Goal: Find specific page/section: Find specific page/section

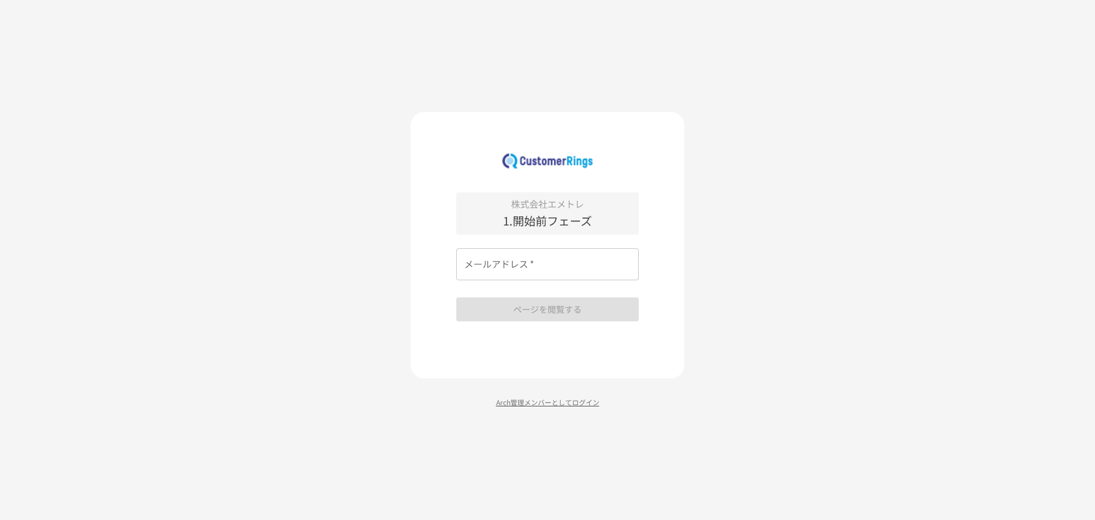
click at [617, 404] on p "Arch管理メンバーとしてログイン" at bounding box center [548, 401] width 274 height 11
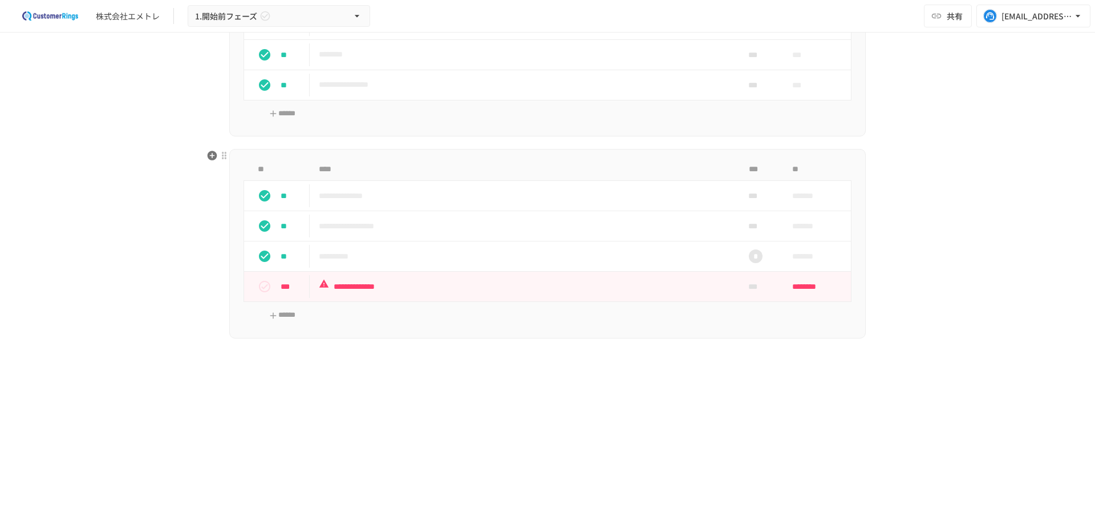
scroll to position [570, 0]
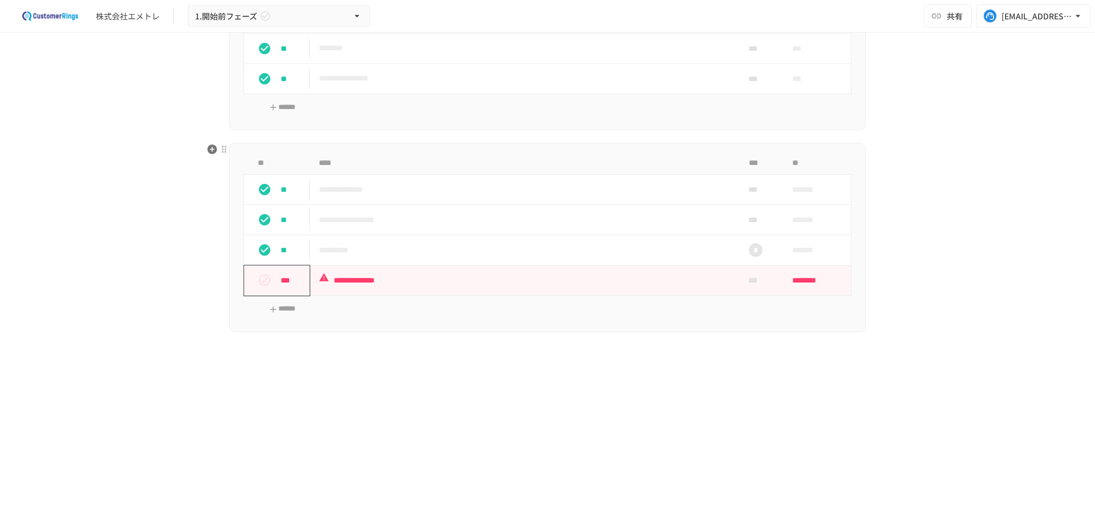
click at [263, 280] on icon "status" at bounding box center [265, 280] width 14 height 14
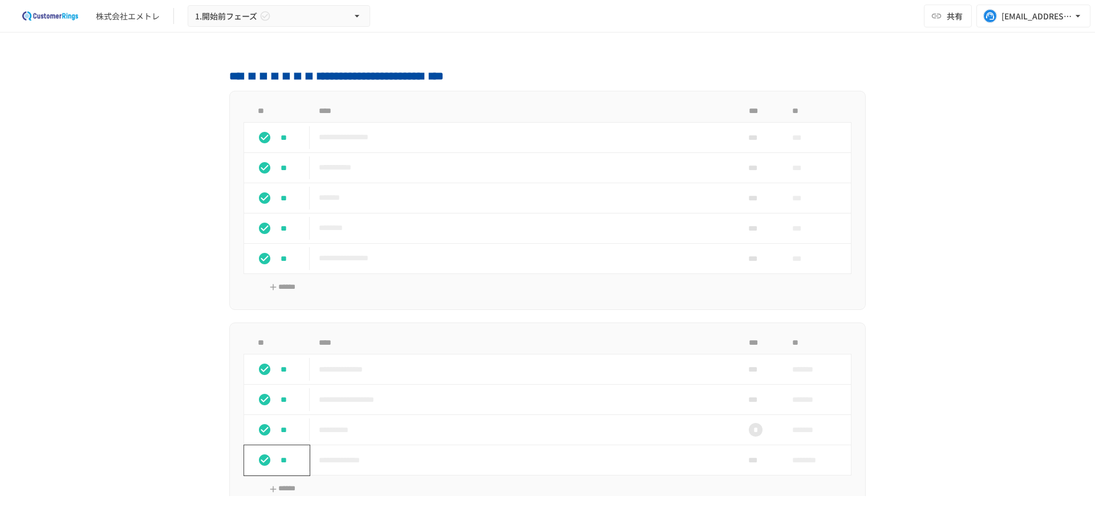
scroll to position [380, 0]
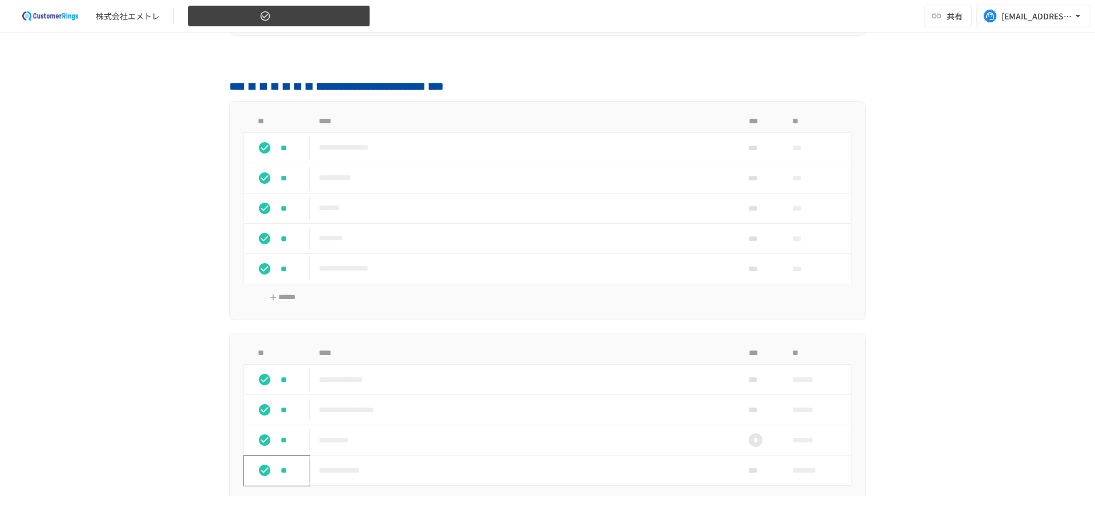
click at [234, 9] on span "1.開始前フェーズ" at bounding box center [226, 16] width 62 height 14
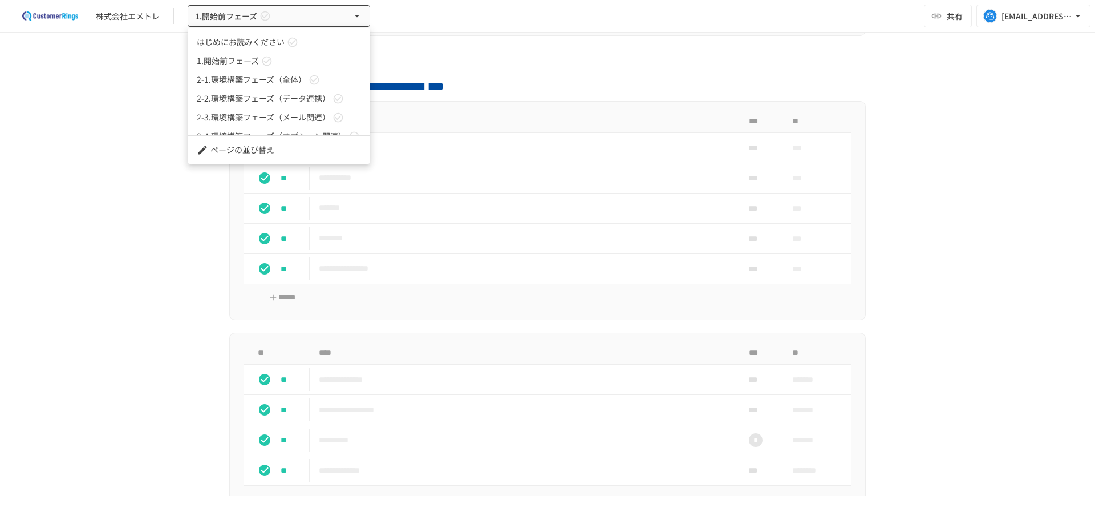
click at [251, 100] on span "2-2.環境構築フェーズ（データ連携）" at bounding box center [263, 98] width 133 height 12
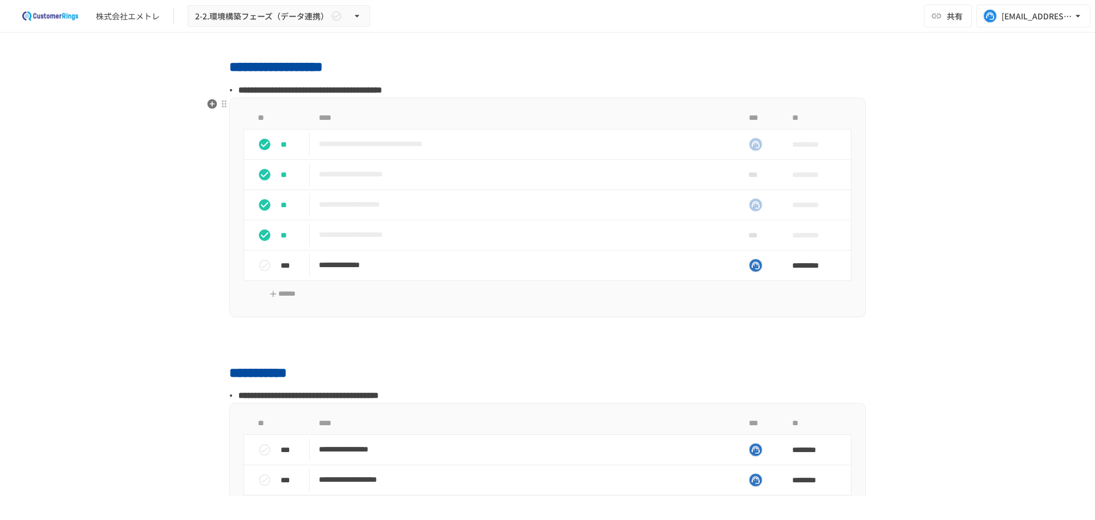
scroll to position [1273, 0]
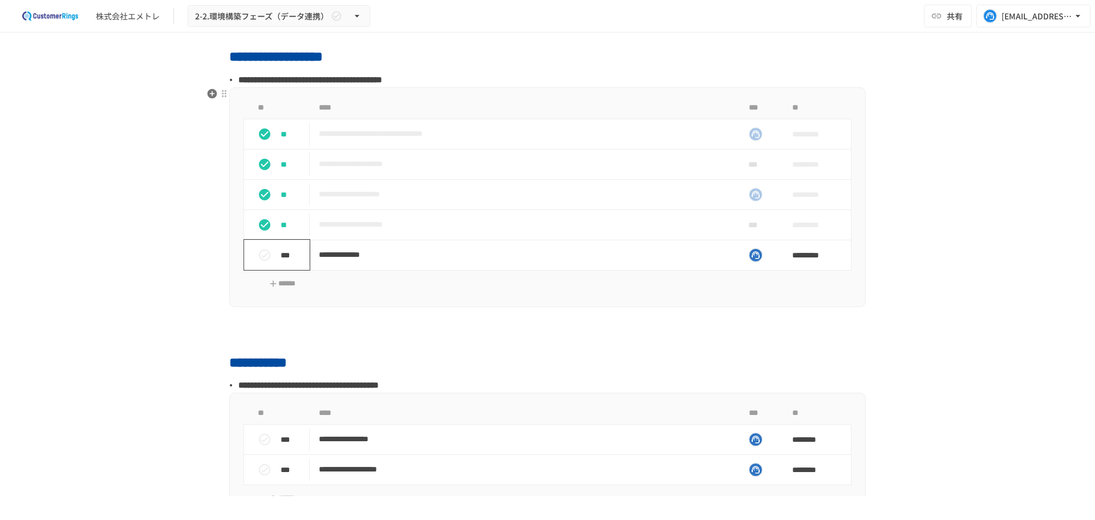
click at [272, 267] on td "***" at bounding box center [277, 255] width 66 height 30
click at [259, 253] on icon "status" at bounding box center [264, 254] width 11 height 11
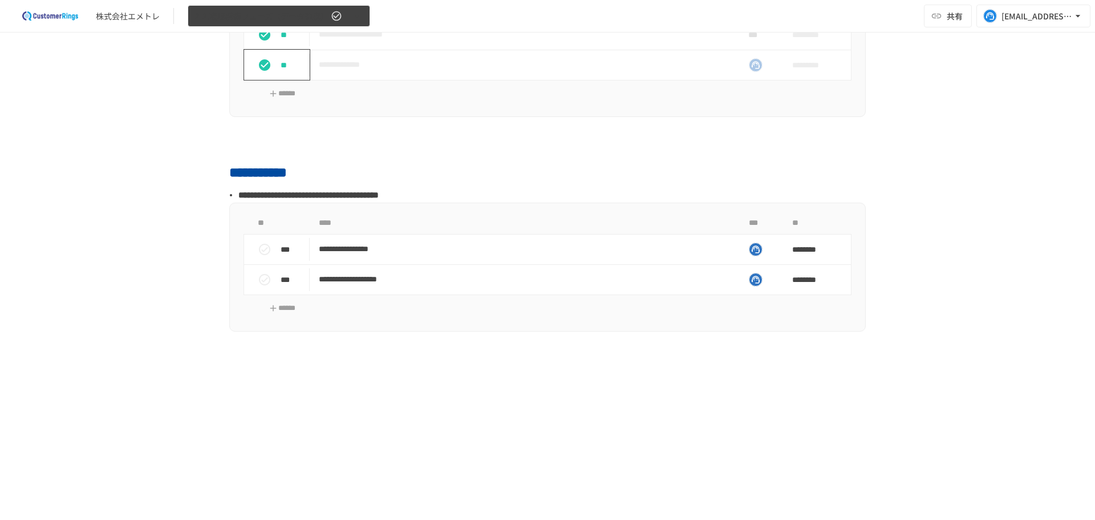
click at [221, 10] on span "2-2.環境構築フェーズ（データ連携）" at bounding box center [261, 16] width 133 height 14
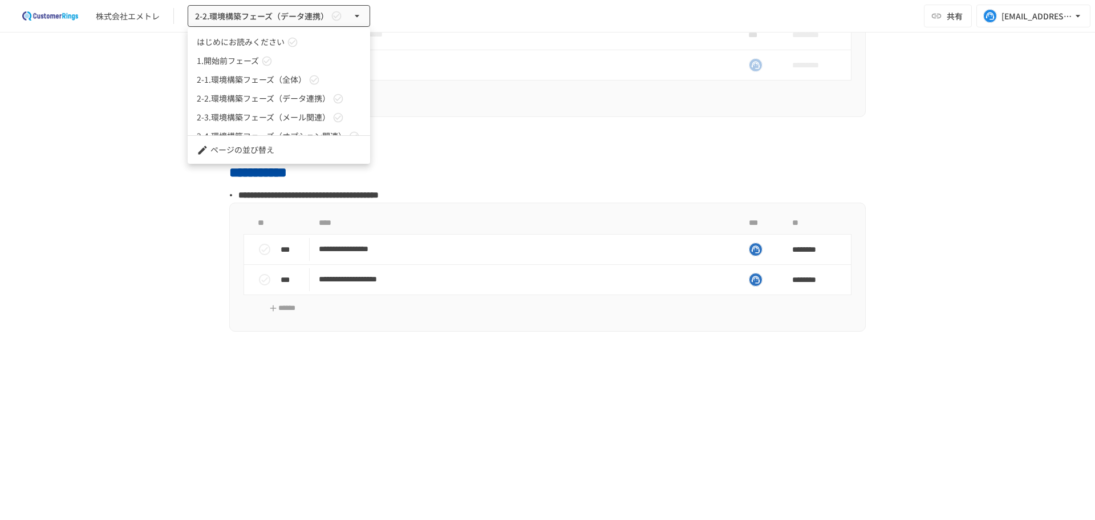
click at [184, 378] on div at bounding box center [547, 260] width 1095 height 520
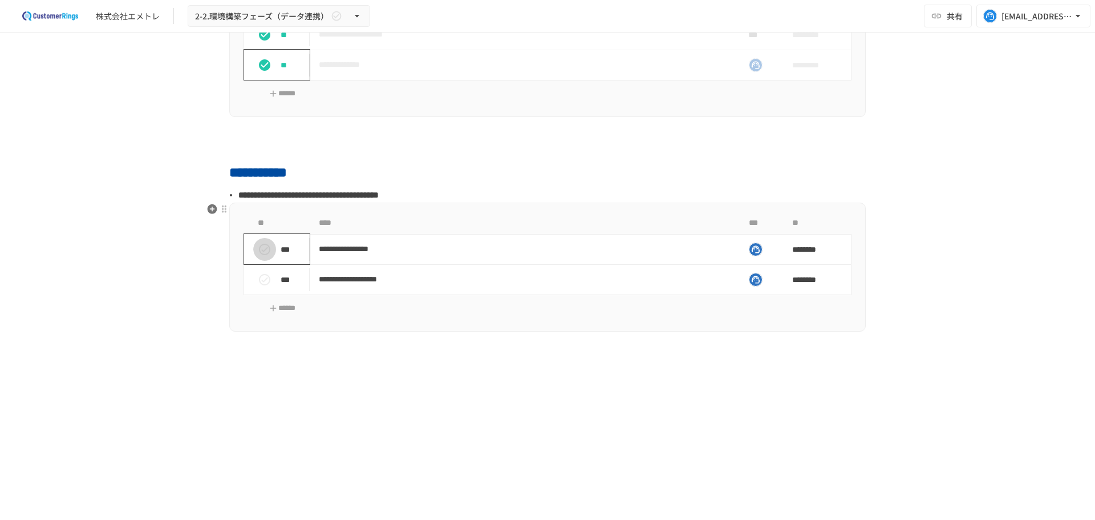
click at [256, 260] on button "status" at bounding box center [264, 249] width 23 height 23
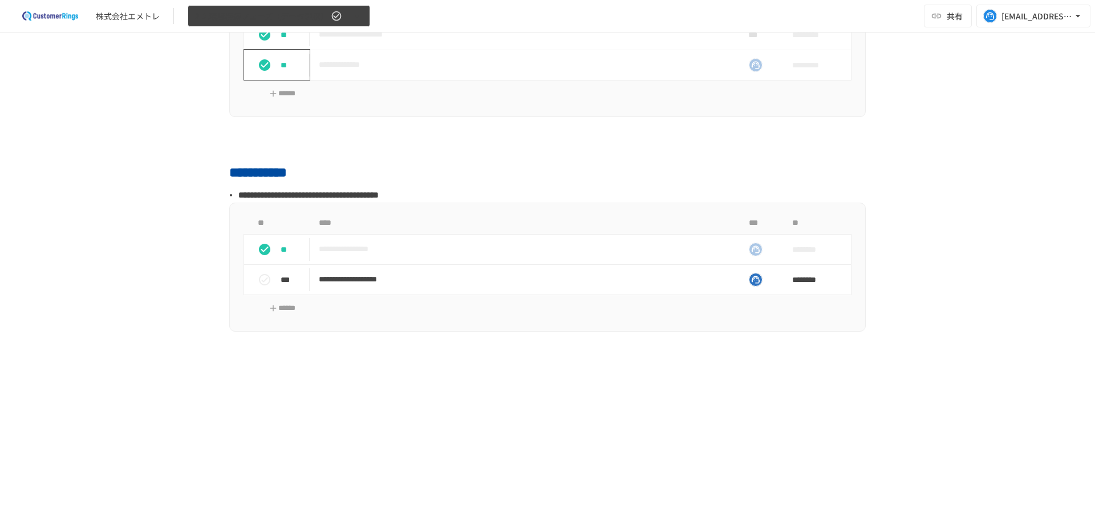
click at [288, 15] on span "2-2.環境構築フェーズ（データ連携）" at bounding box center [261, 16] width 133 height 14
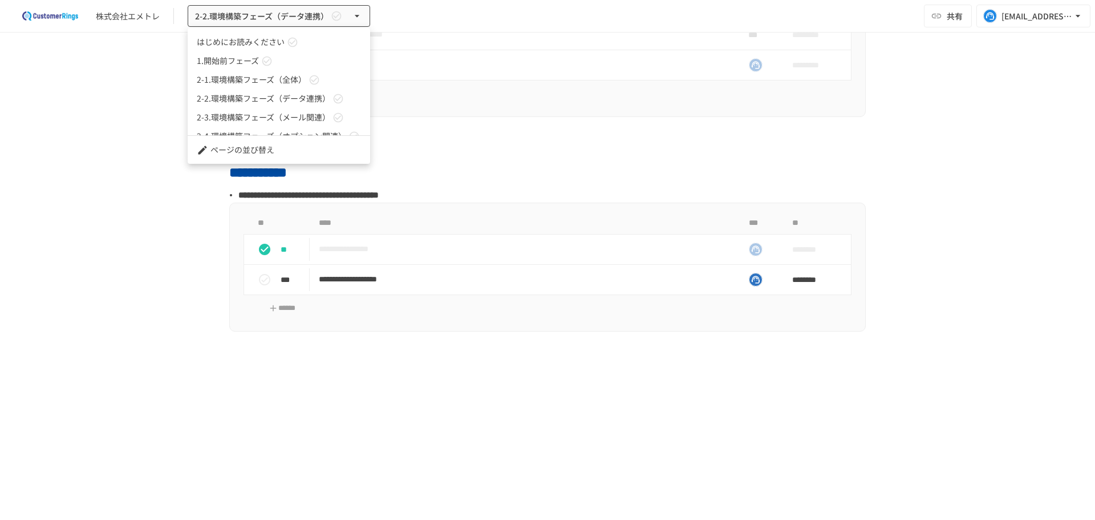
click at [298, 113] on span "2-3.環境構築フェーズ（メール関連）" at bounding box center [263, 117] width 133 height 12
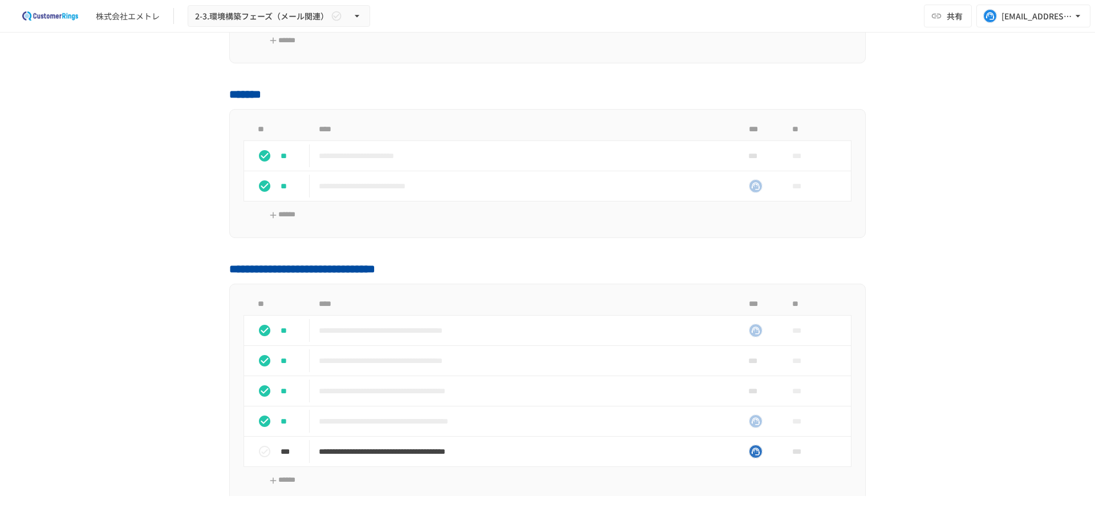
scroll to position [896, 0]
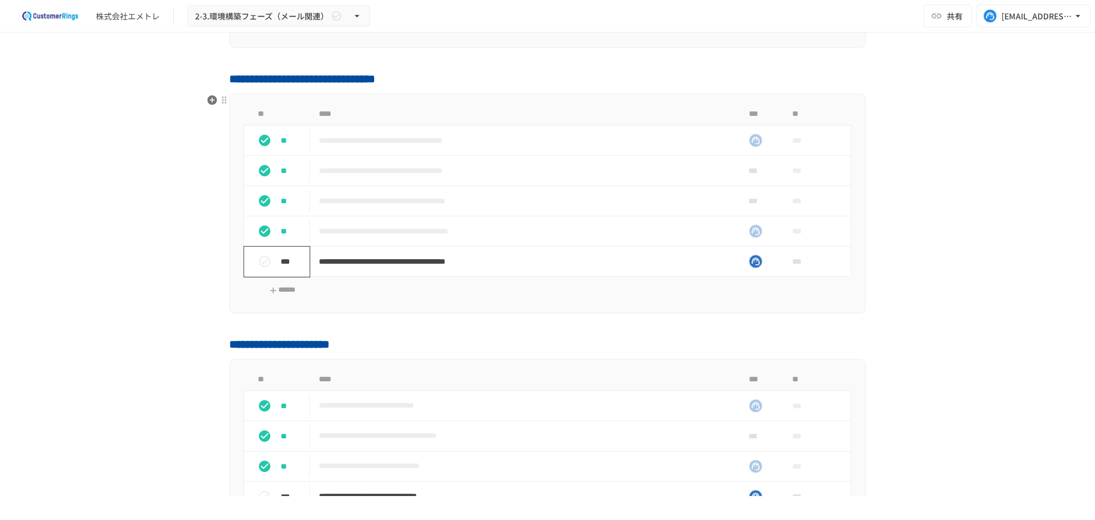
click at [262, 258] on icon "status" at bounding box center [265, 261] width 14 height 14
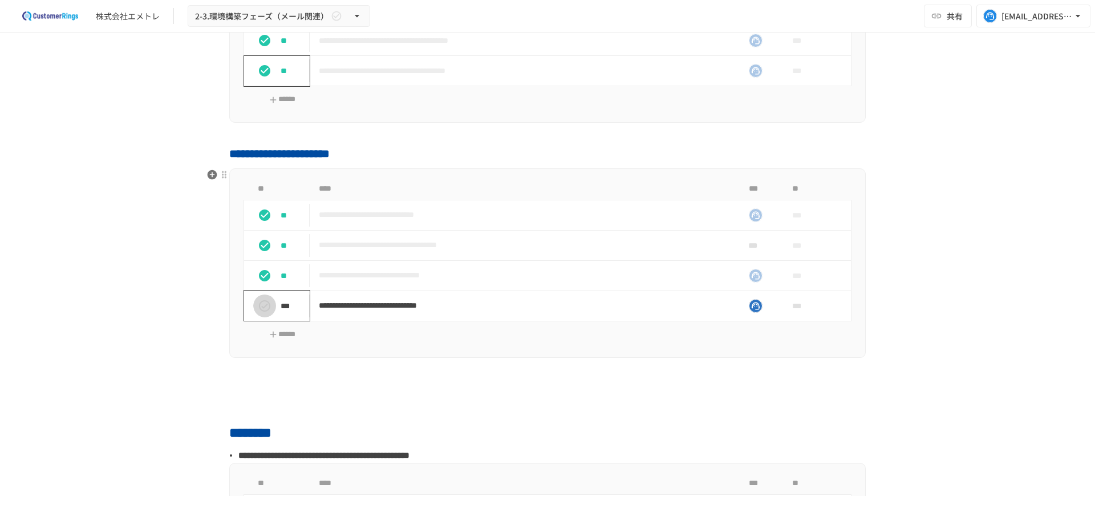
click at [263, 297] on button "status" at bounding box center [264, 305] width 23 height 23
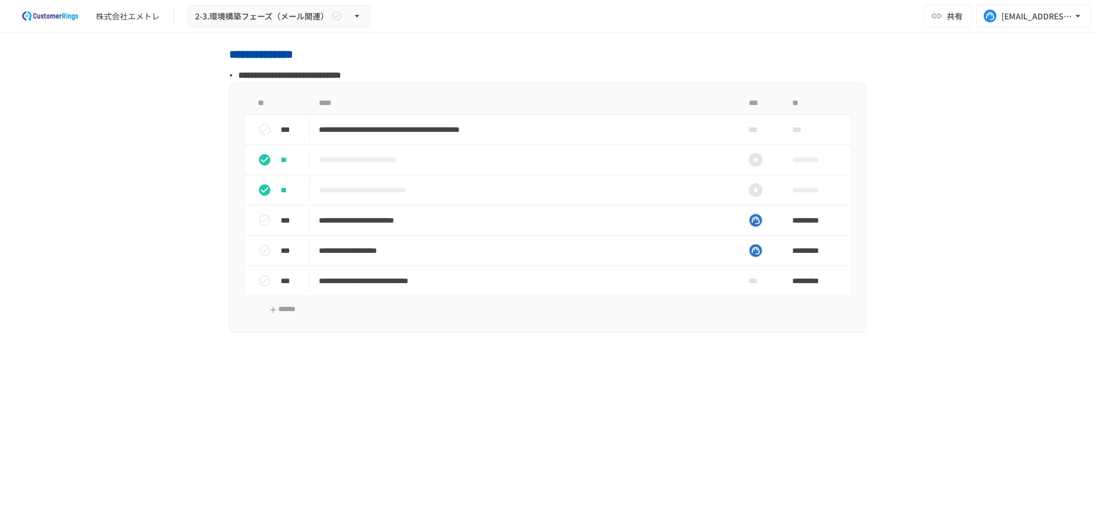
scroll to position [1818, 0]
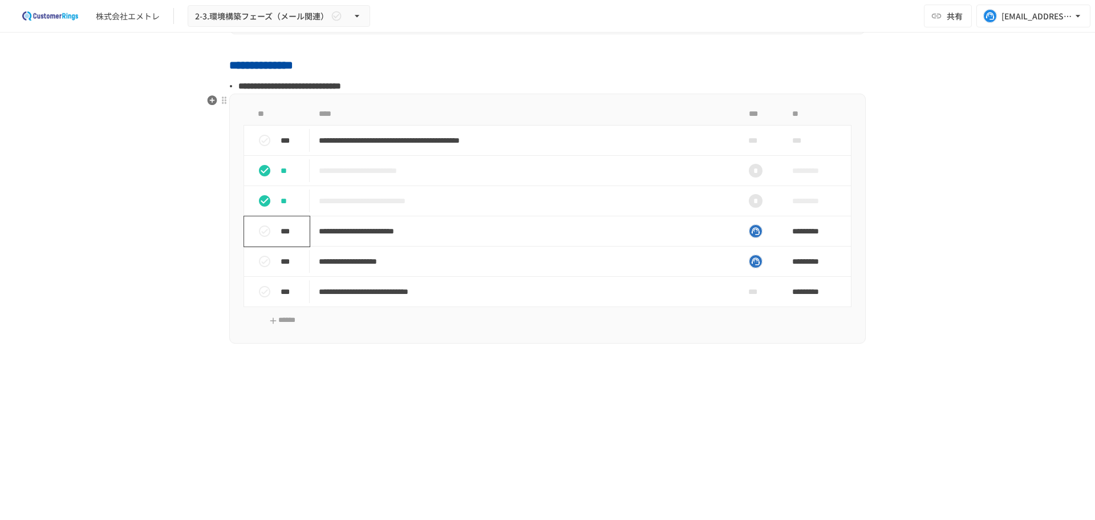
click at [260, 231] on icon "status" at bounding box center [265, 231] width 14 height 14
click at [258, 261] on icon "status" at bounding box center [265, 261] width 14 height 14
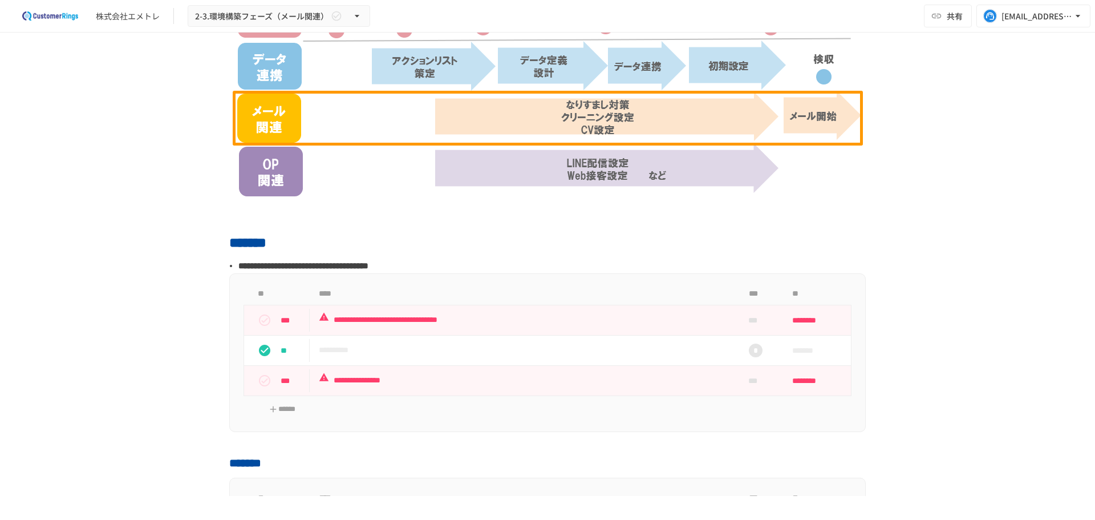
scroll to position [0, 0]
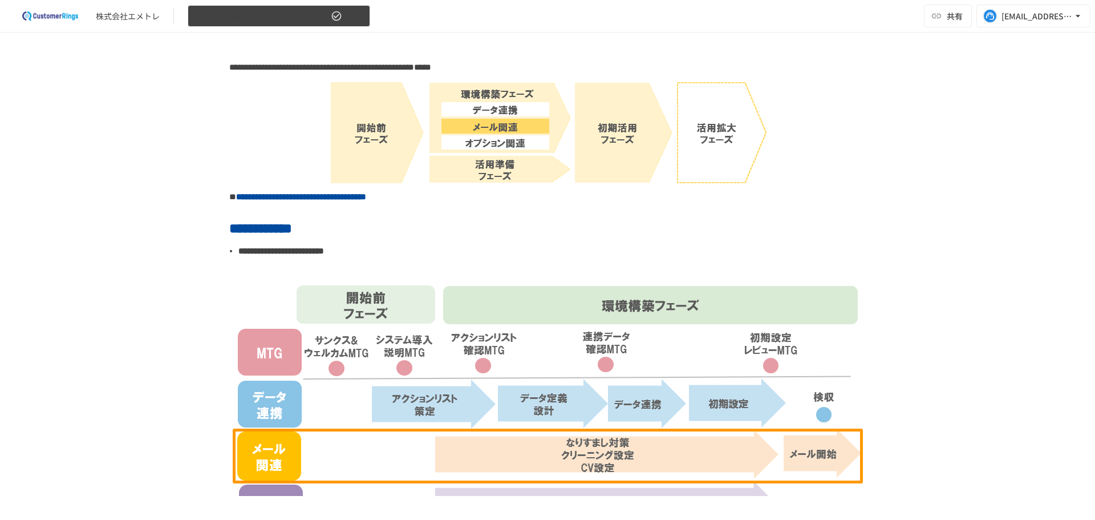
click at [219, 18] on span "2-3.環境構築フェーズ（メール関連）" at bounding box center [261, 16] width 133 height 14
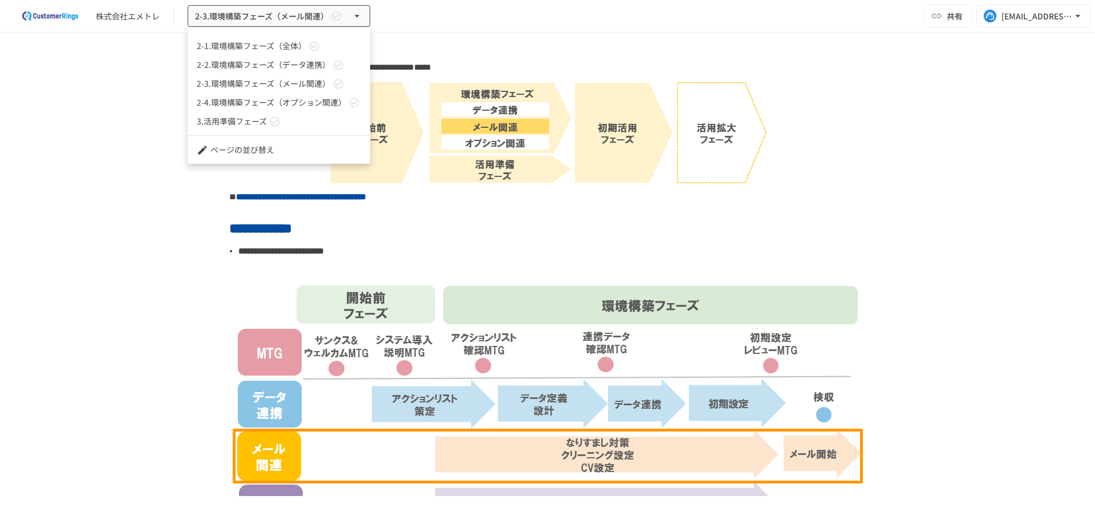
scroll to position [50, 0]
click at [258, 80] on span "2-4.環境構築フェーズ（オプション関連）" at bounding box center [271, 86] width 149 height 12
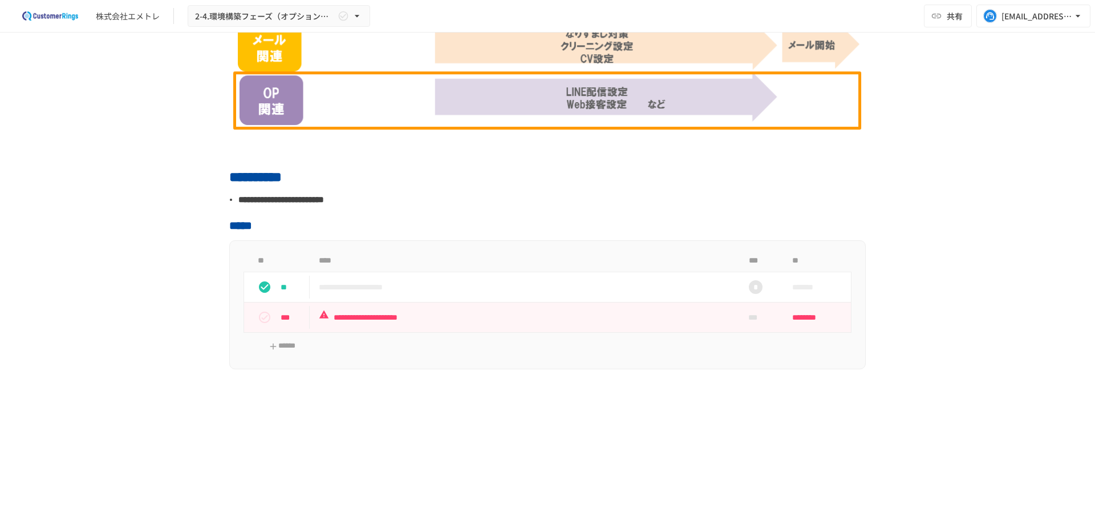
scroll to position [380, 0]
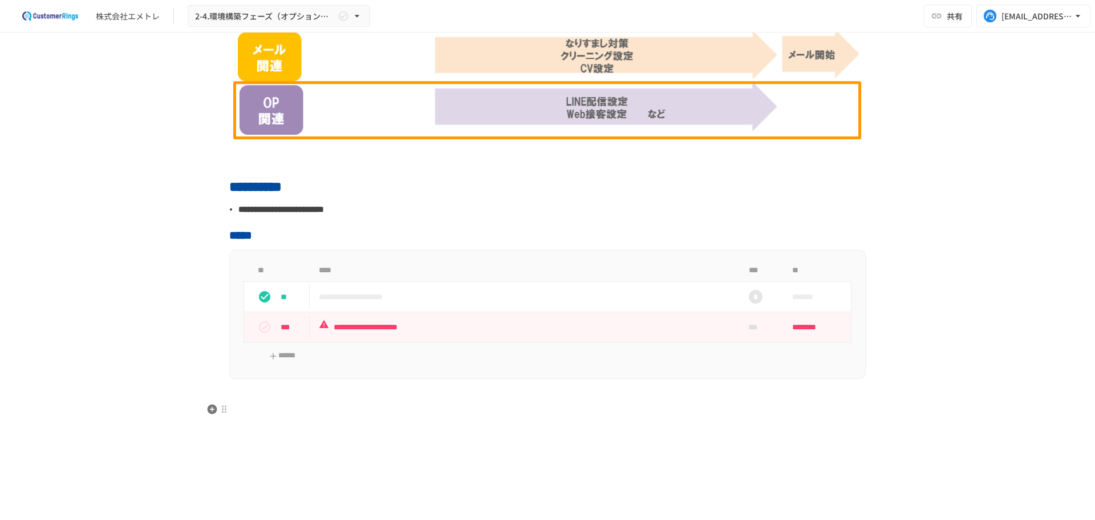
click at [448, 413] on h3 at bounding box center [547, 409] width 637 height 19
click at [392, 295] on p "**********" at bounding box center [524, 297] width 410 height 14
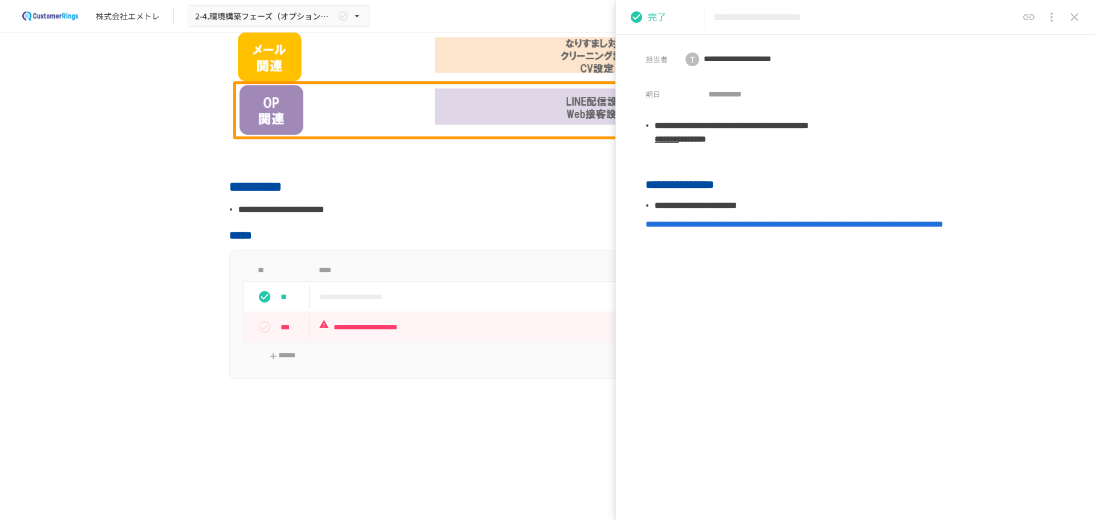
click at [427, 444] on div "**********" at bounding box center [548, 146] width 696 height 935
click at [1075, 13] on icon "close drawer" at bounding box center [1075, 17] width 14 height 14
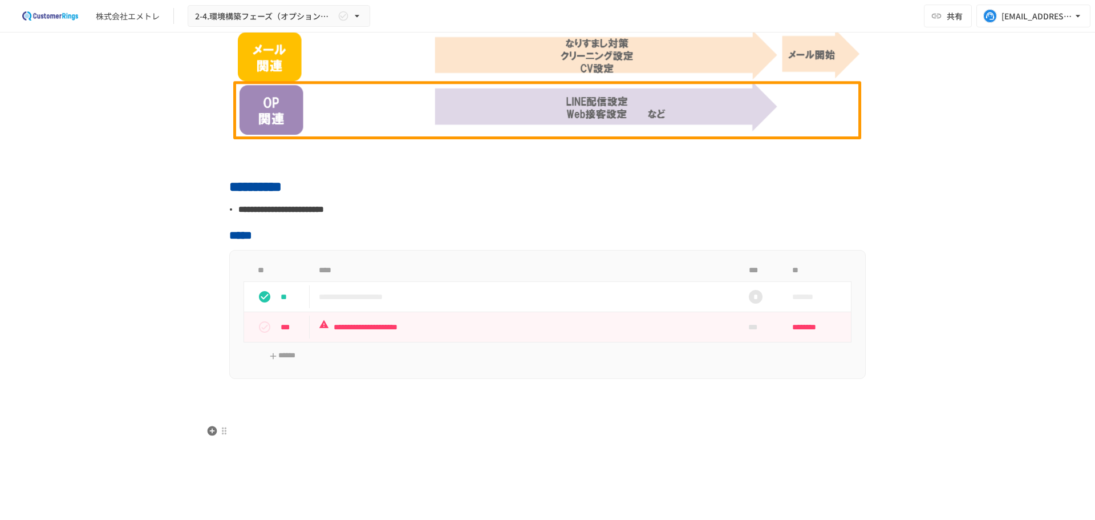
click at [367, 450] on div "**********" at bounding box center [548, 146] width 696 height 935
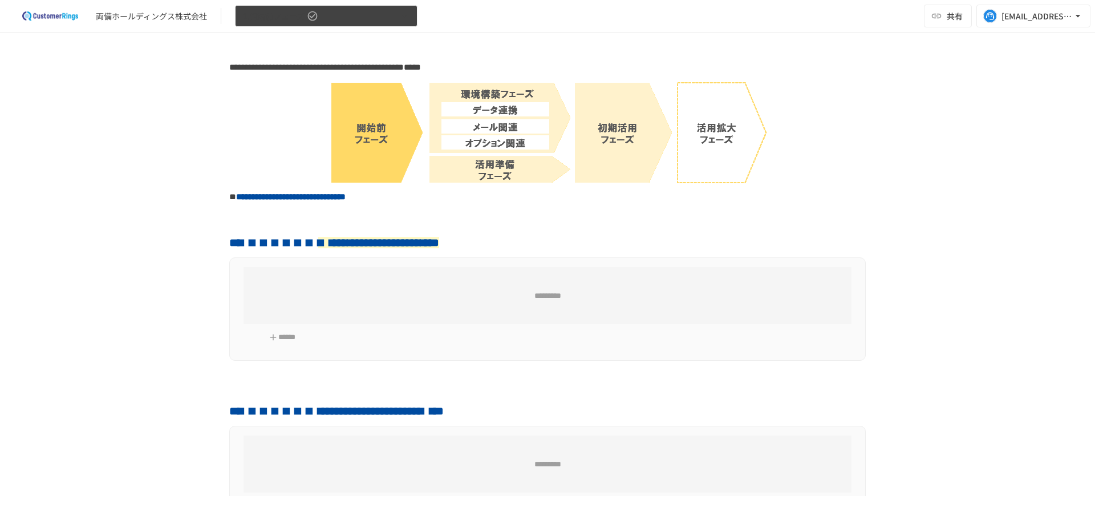
click at [248, 15] on span "1.開始前フェーズ" at bounding box center [273, 16] width 62 height 14
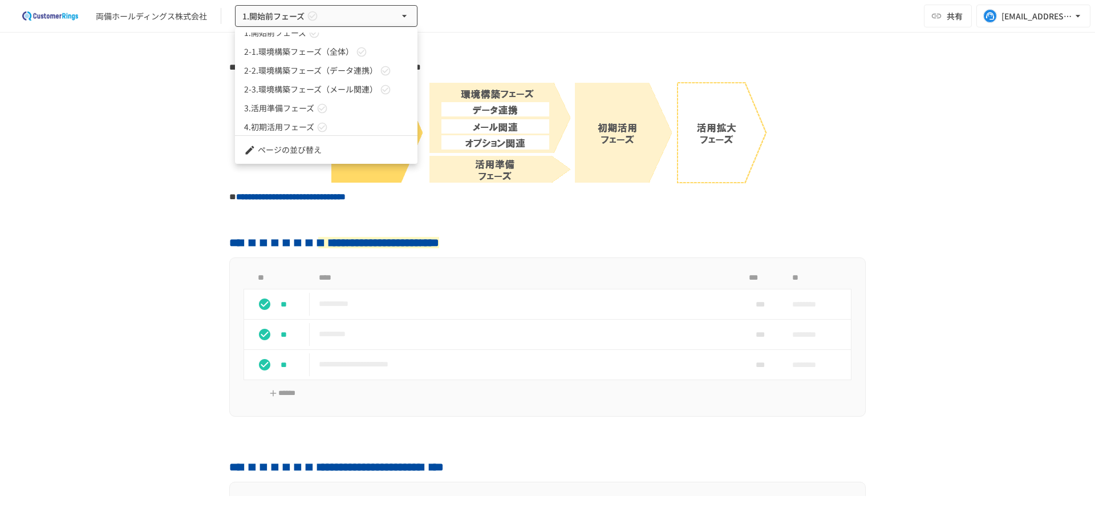
scroll to position [31, 0]
click at [172, 137] on div at bounding box center [547, 260] width 1095 height 520
